Goal: Task Accomplishment & Management: Manage account settings

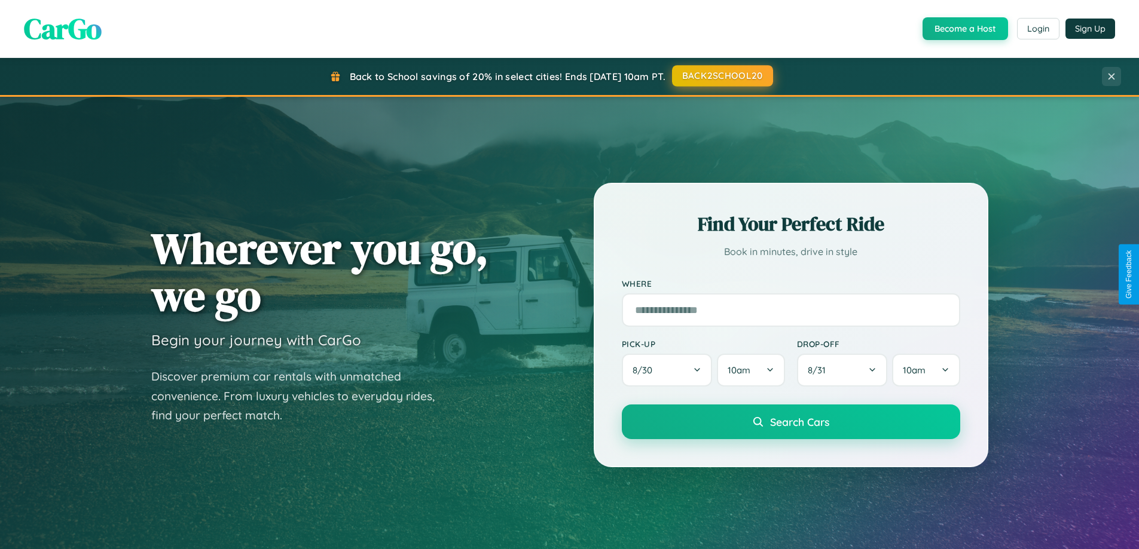
click at [722, 76] on button "BACK2SCHOOL20" at bounding box center [722, 76] width 101 height 22
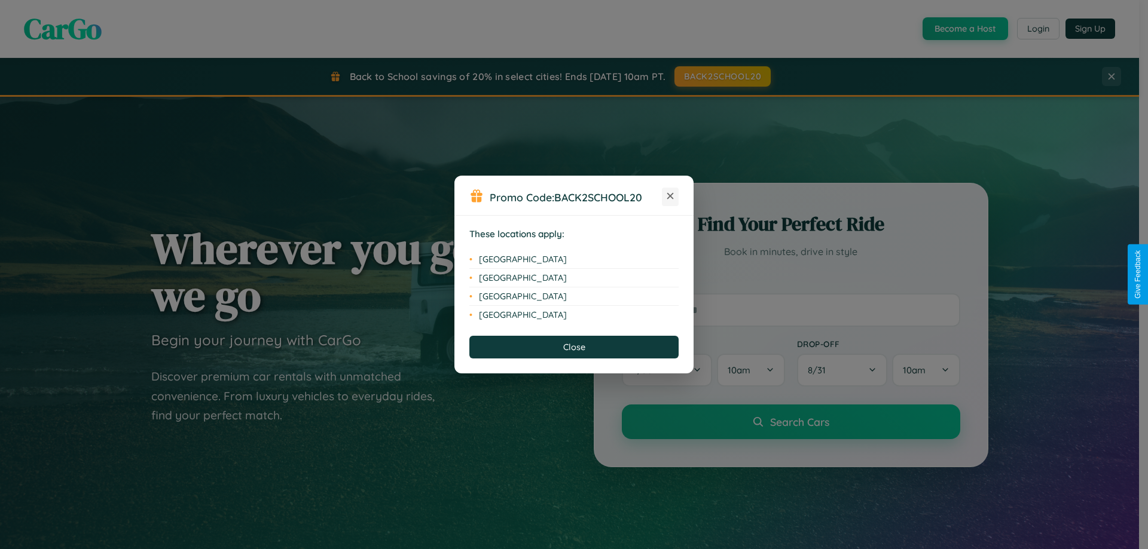
click at [670, 197] on icon at bounding box center [670, 196] width 7 height 7
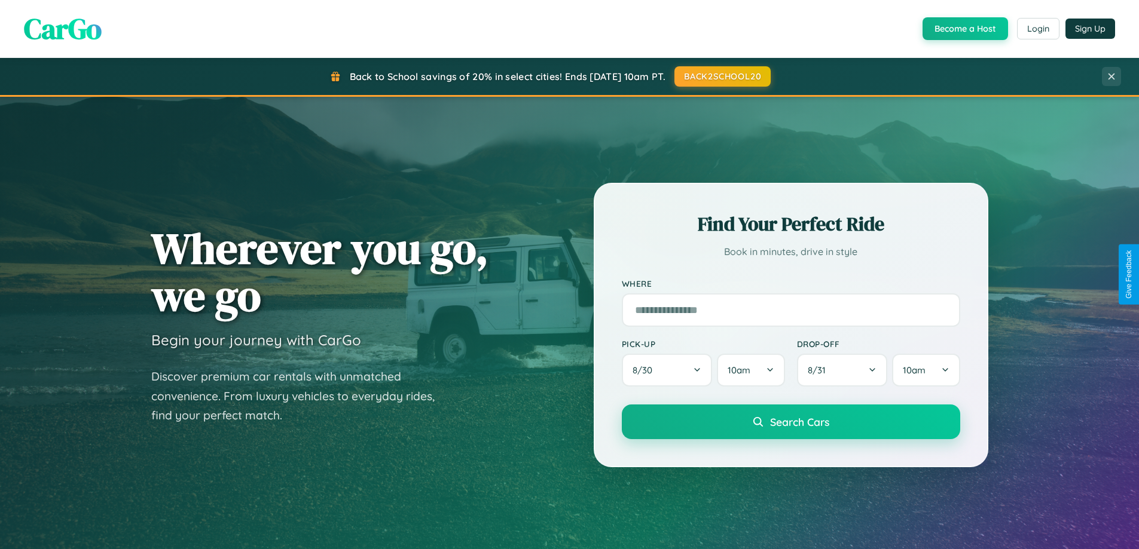
scroll to position [823, 0]
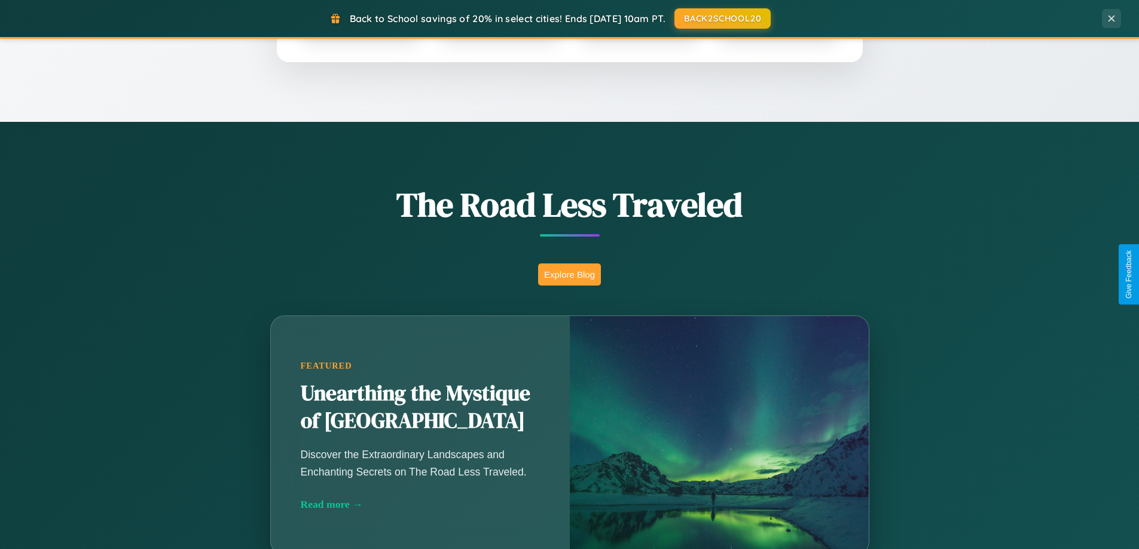
click at [569, 274] on button "Explore Blog" at bounding box center [569, 275] width 63 height 22
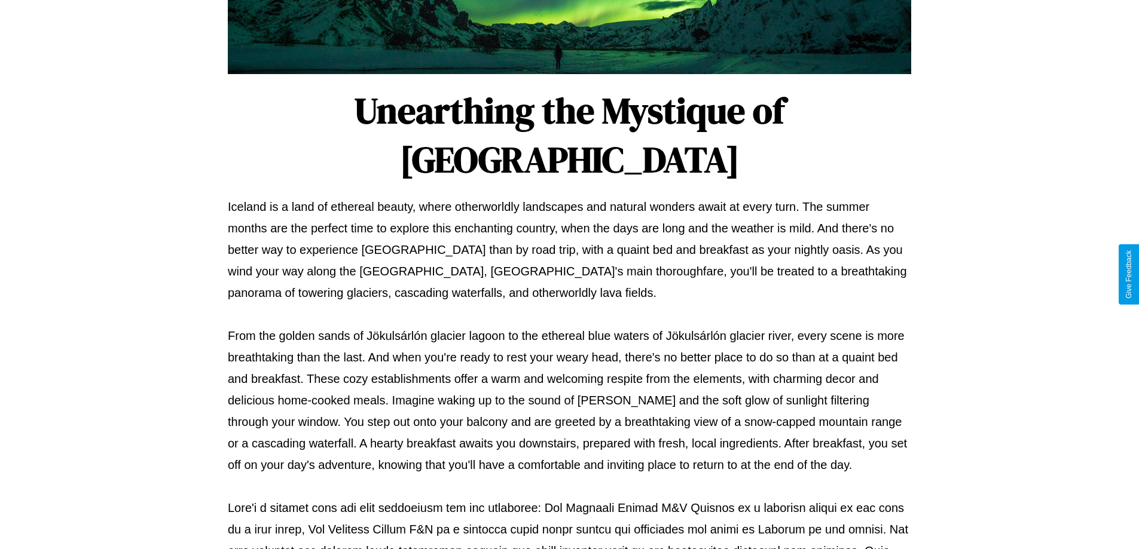
scroll to position [387, 0]
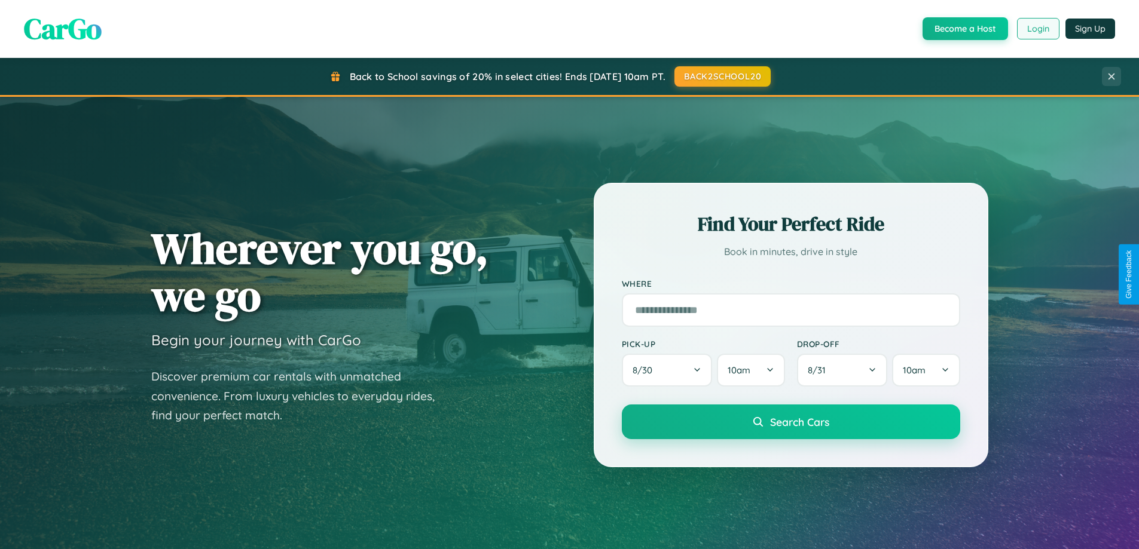
click at [1037, 29] on button "Login" at bounding box center [1038, 29] width 42 height 22
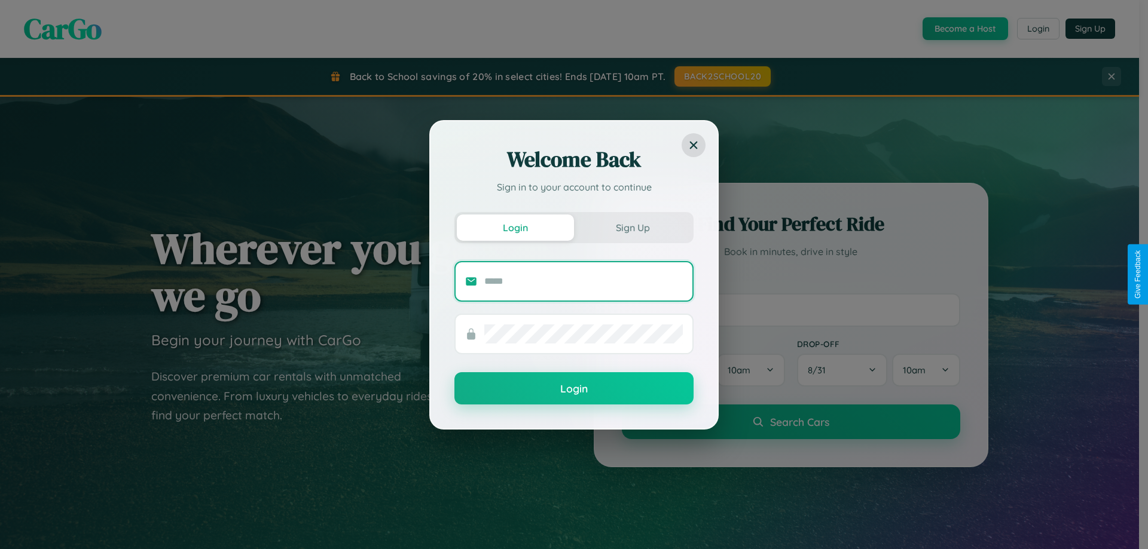
click at [584, 281] on input "text" at bounding box center [583, 281] width 199 height 19
type input "**********"
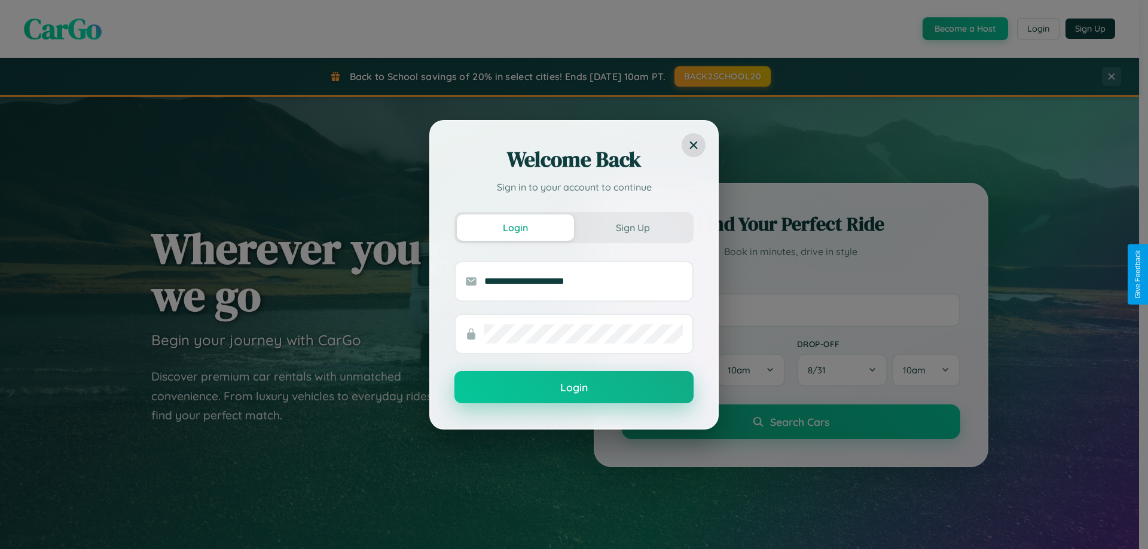
click at [574, 388] on button "Login" at bounding box center [573, 387] width 239 height 32
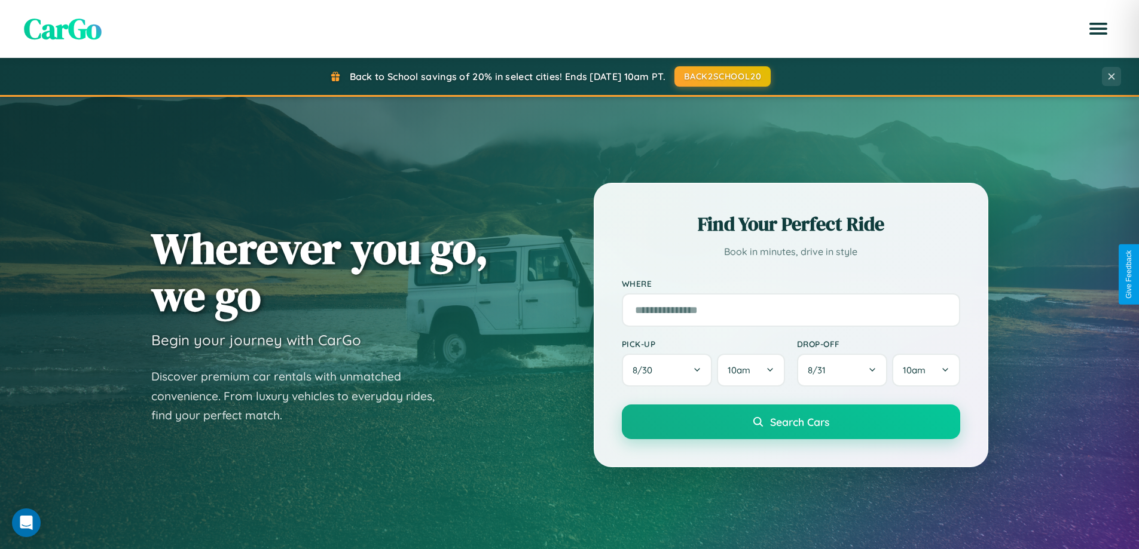
scroll to position [515, 0]
